Goal: Task Accomplishment & Management: Use online tool/utility

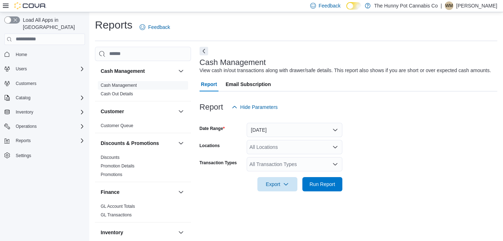
scroll to position [6, 0]
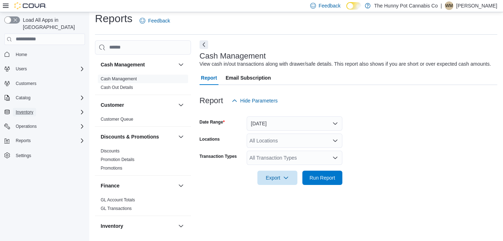
click at [23, 109] on span "Inventory" at bounding box center [25, 112] width 18 height 6
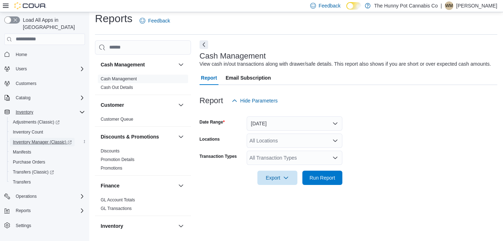
click at [44, 139] on span "Inventory Manager (Classic)" at bounding box center [42, 142] width 59 height 6
click at [29, 194] on span "Operations" at bounding box center [26, 197] width 21 height 6
click at [30, 204] on span "Cash Management" at bounding box center [31, 207] width 36 height 6
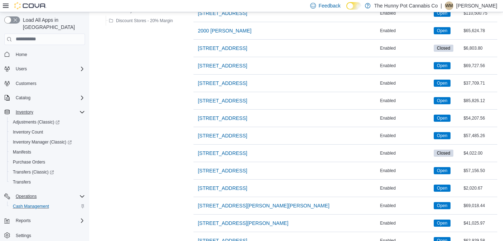
scroll to position [325, 0]
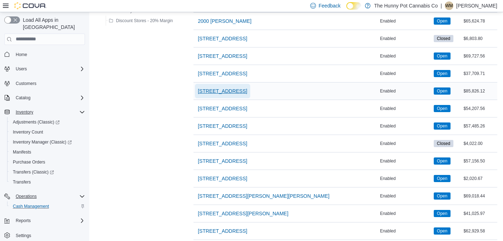
click at [220, 94] on span "[STREET_ADDRESS]" at bounding box center [222, 91] width 49 height 7
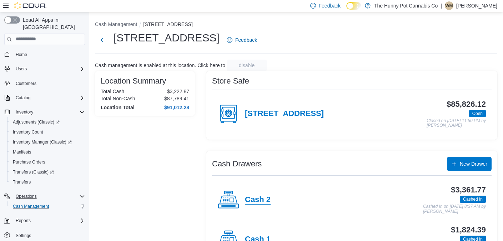
click at [248, 200] on h4 "Cash 2" at bounding box center [258, 199] width 26 height 9
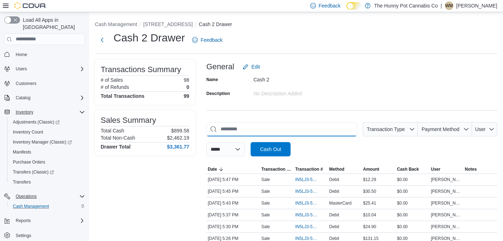
click at [286, 129] on input "This is a search bar. As you type, the results lower in the page will automatic…" at bounding box center [282, 129] width 151 height 14
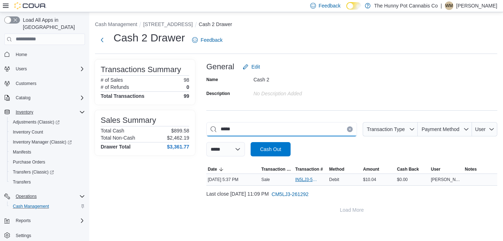
type input "*****"
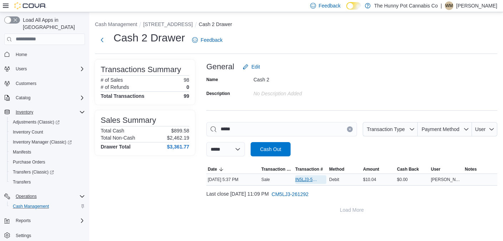
click at [307, 179] on span "IN5LJ3-5763274" at bounding box center [307, 180] width 24 height 6
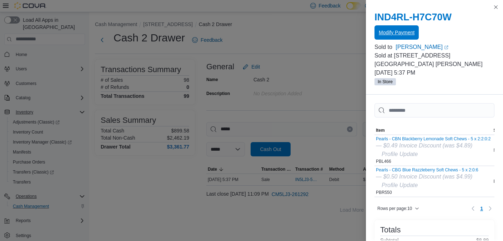
click at [404, 32] on span "Modify Payment" at bounding box center [397, 32] width 36 height 7
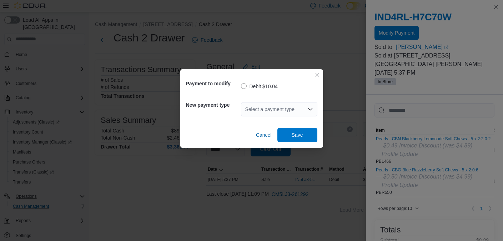
click at [286, 109] on div "Select a payment type" at bounding box center [279, 109] width 76 height 14
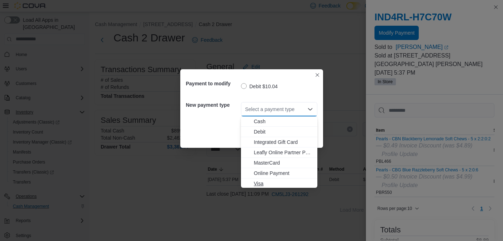
click at [259, 183] on span "Visa" at bounding box center [283, 183] width 59 height 7
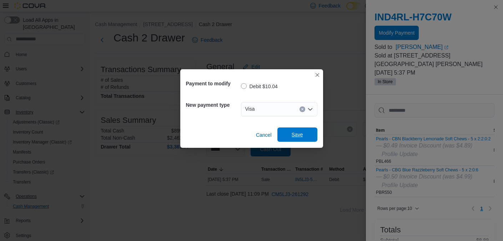
click at [293, 133] on span "Save" at bounding box center [297, 134] width 11 height 7
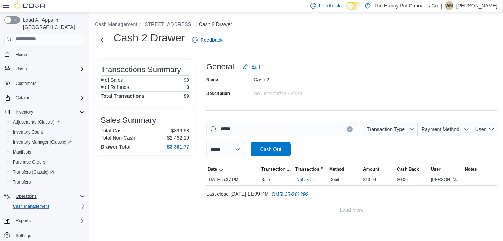
click at [349, 130] on icon "Clear input" at bounding box center [350, 129] width 3 height 3
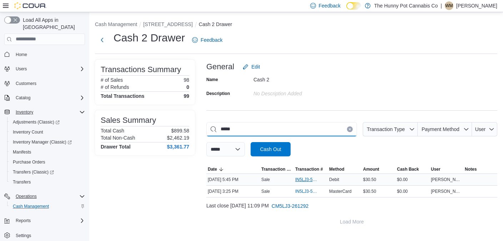
type input "*****"
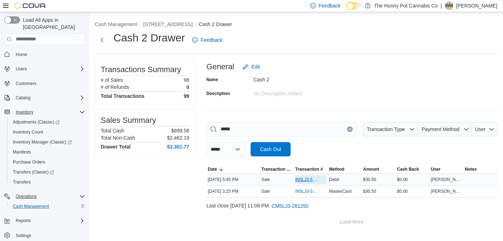
click at [299, 181] on span "IN5LJ3-5763338" at bounding box center [307, 180] width 24 height 6
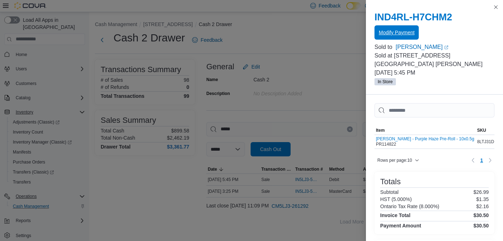
click at [395, 35] on span "Modify Payment" at bounding box center [397, 32] width 36 height 7
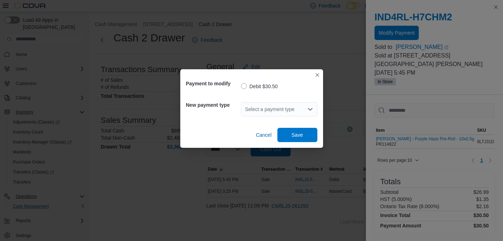
click at [279, 108] on div "Select a payment type" at bounding box center [279, 109] width 76 height 14
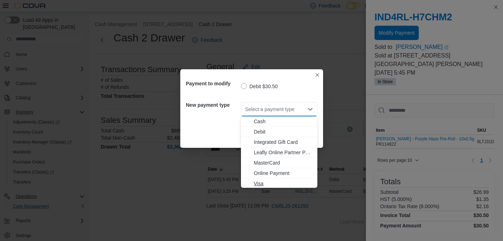
click at [262, 186] on span "Visa" at bounding box center [283, 183] width 59 height 7
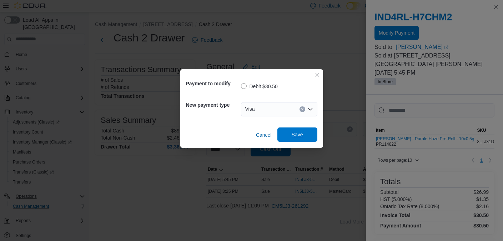
click at [292, 136] on span "Save" at bounding box center [297, 134] width 11 height 7
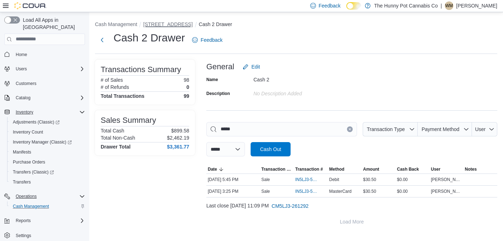
click at [170, 24] on button "[STREET_ADDRESS]" at bounding box center [167, 24] width 49 height 6
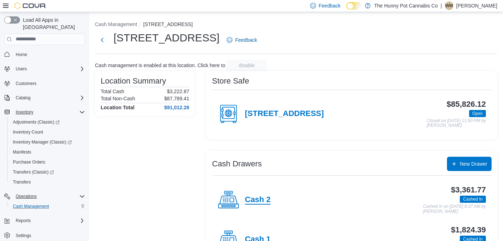
click at [255, 204] on h4 "Cash 2" at bounding box center [258, 199] width 26 height 9
